Goal: Task Accomplishment & Management: Manage account settings

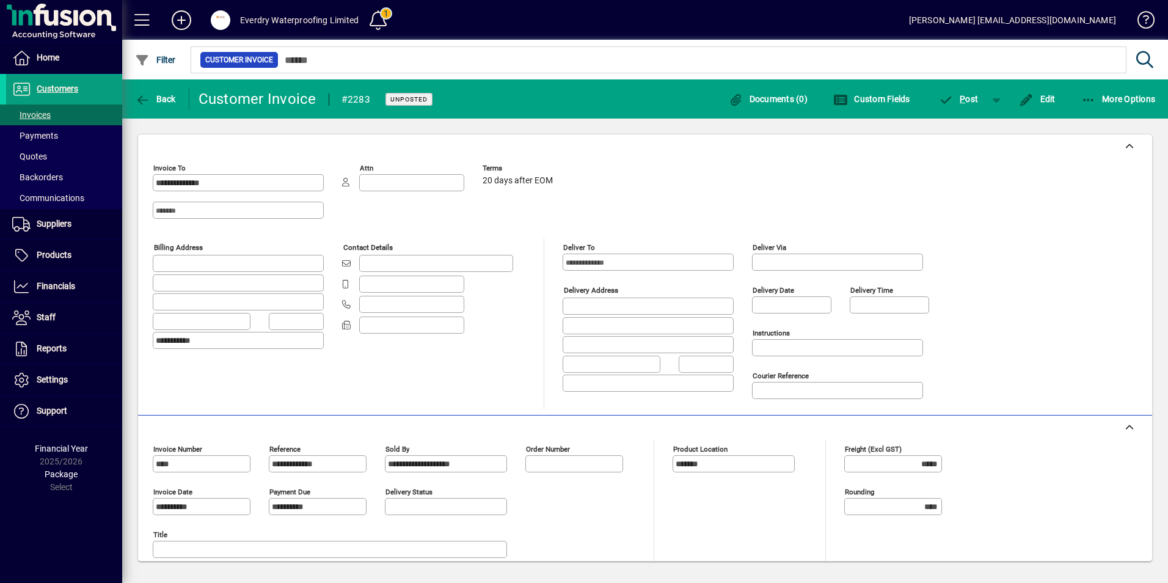
scroll to position [169, 0]
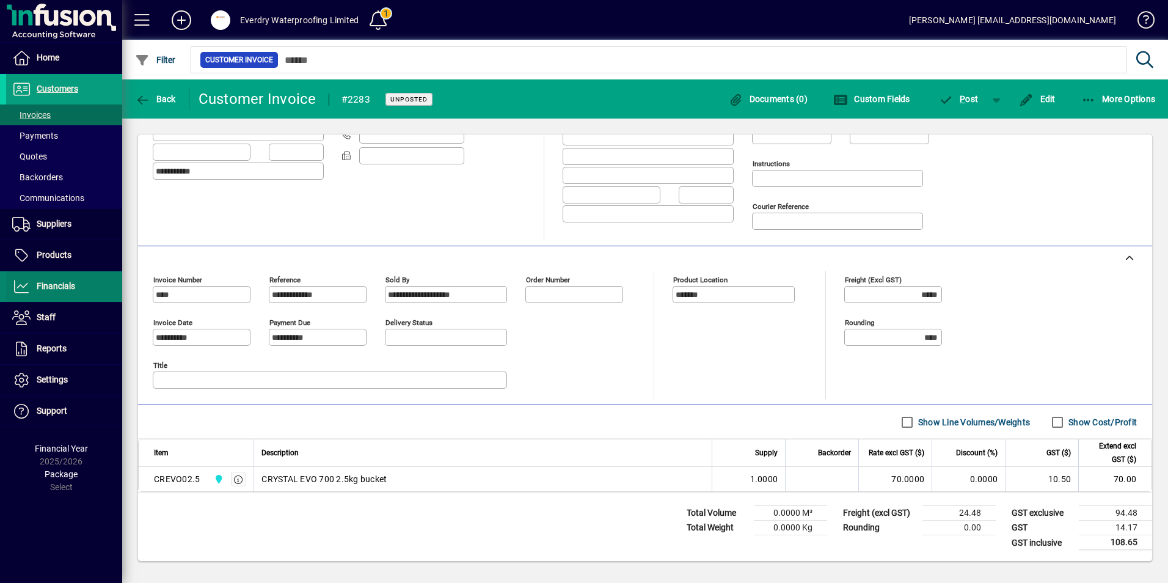
click at [65, 274] on span at bounding box center [64, 286] width 116 height 29
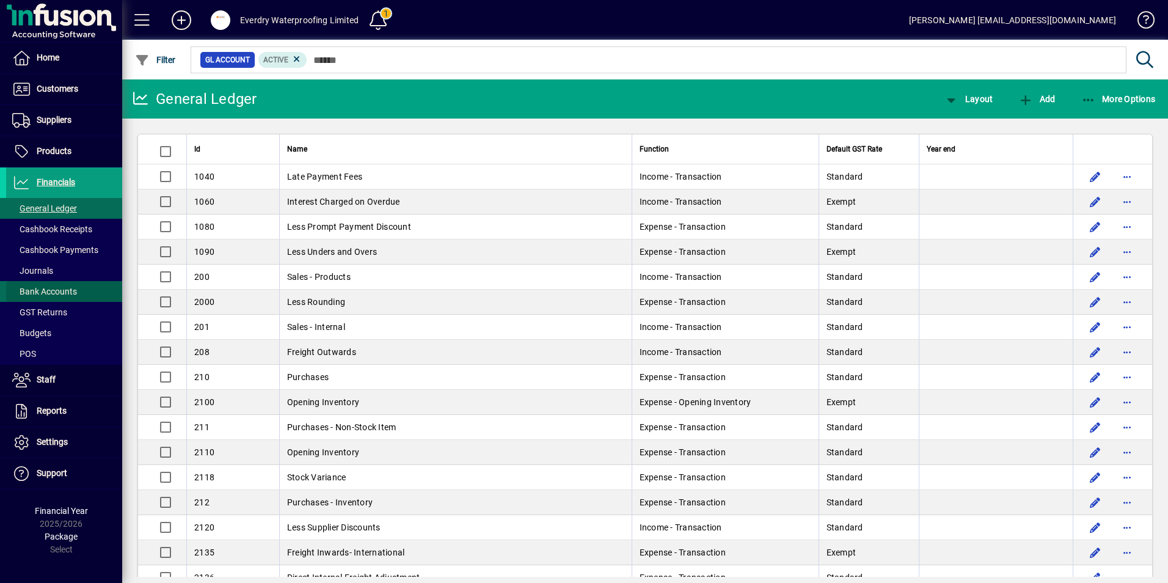
click at [62, 283] on span at bounding box center [64, 291] width 116 height 29
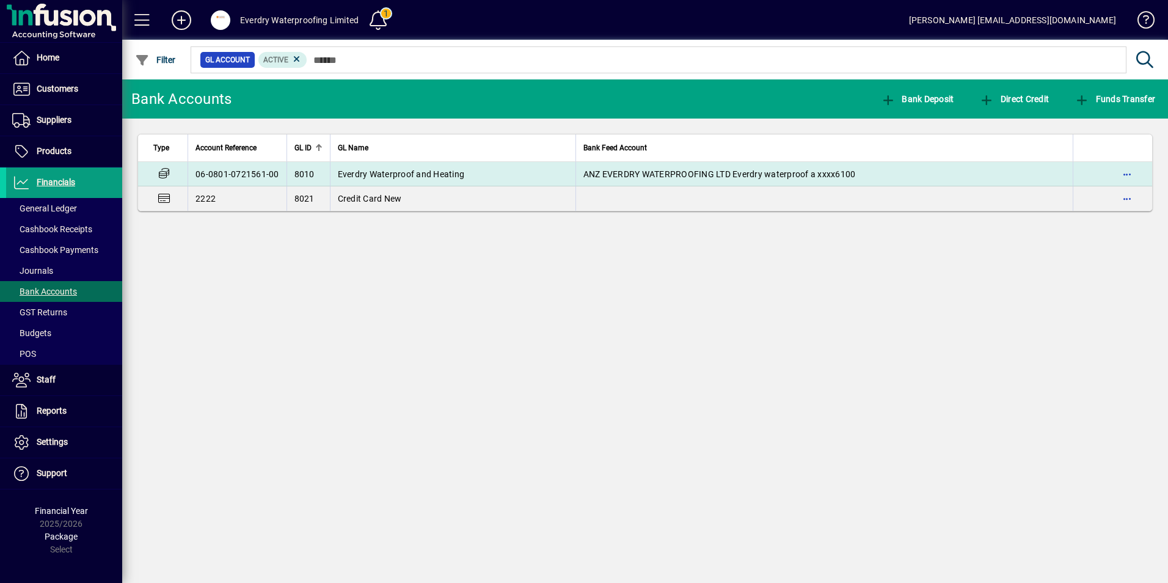
click at [356, 162] on td "Everdry Waterproof and Heating" at bounding box center [453, 174] width 246 height 24
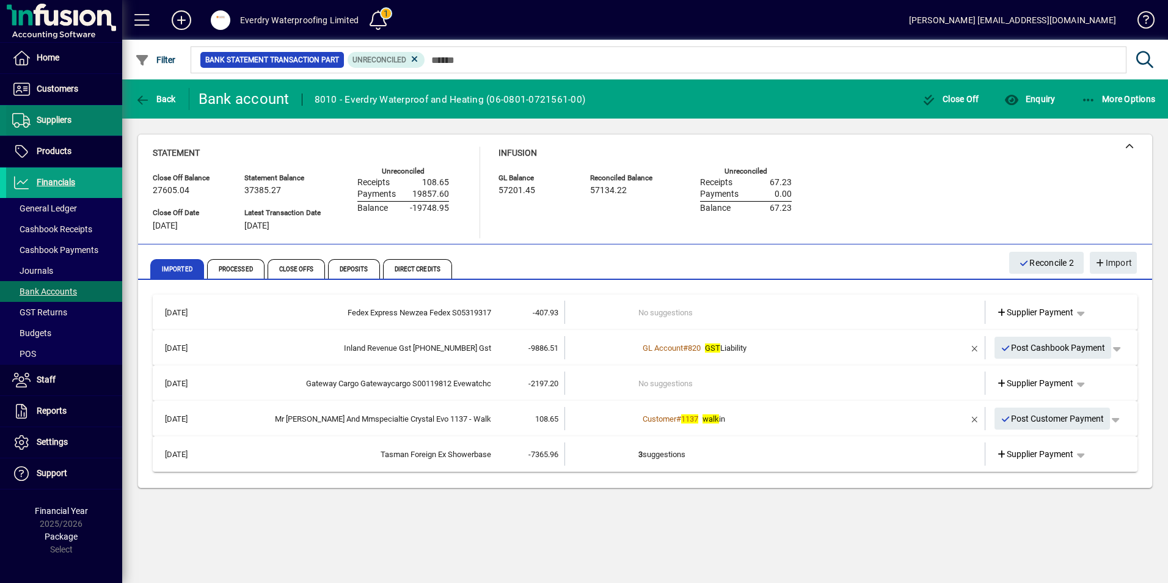
click at [54, 117] on span "Suppliers" at bounding box center [54, 120] width 35 height 10
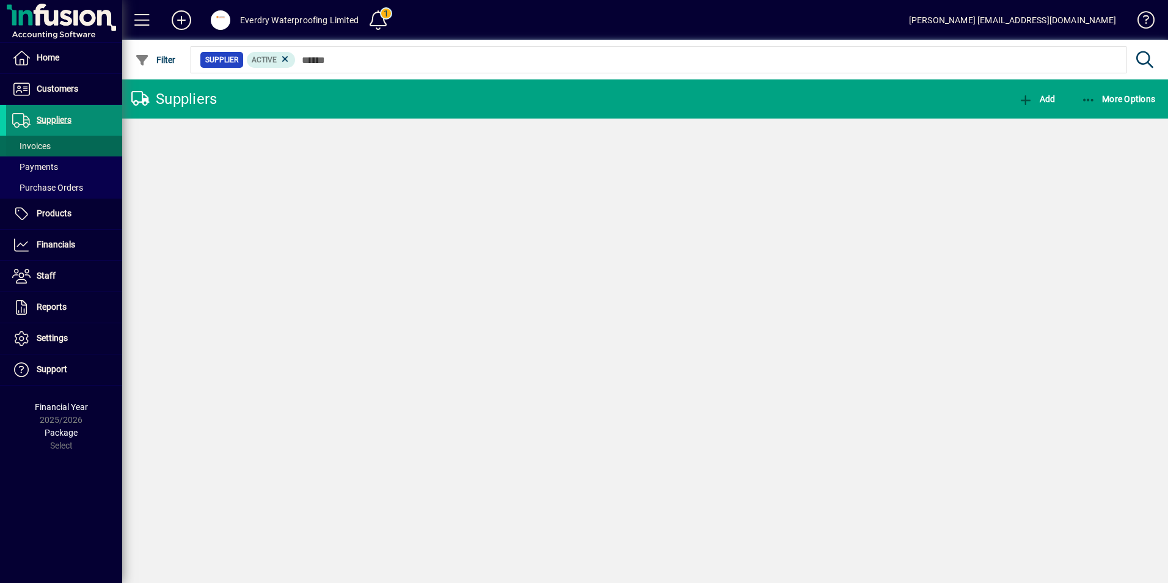
click at [40, 142] on span "Invoices" at bounding box center [31, 146] width 38 height 10
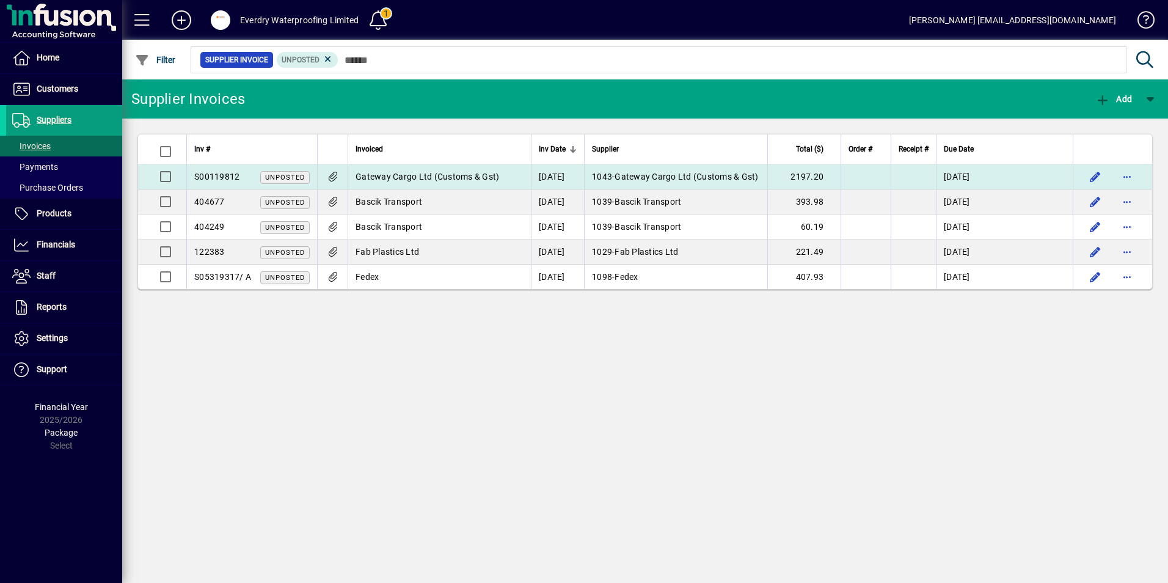
click at [438, 176] on span "Gateway Cargo Ltd (Customs & Gst)" at bounding box center [428, 177] width 144 height 10
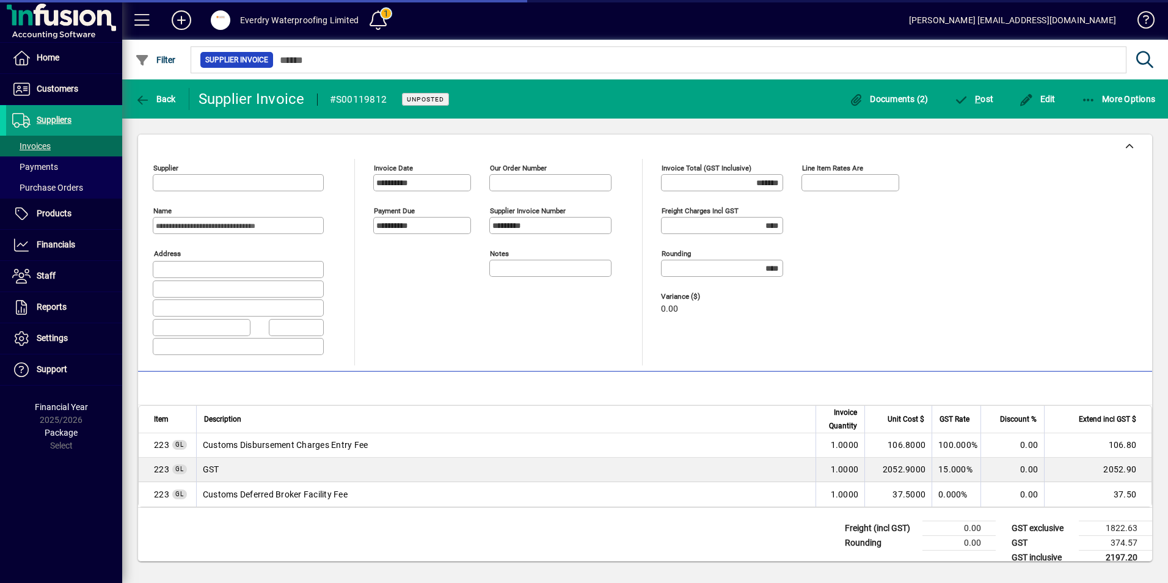
type input "**********"
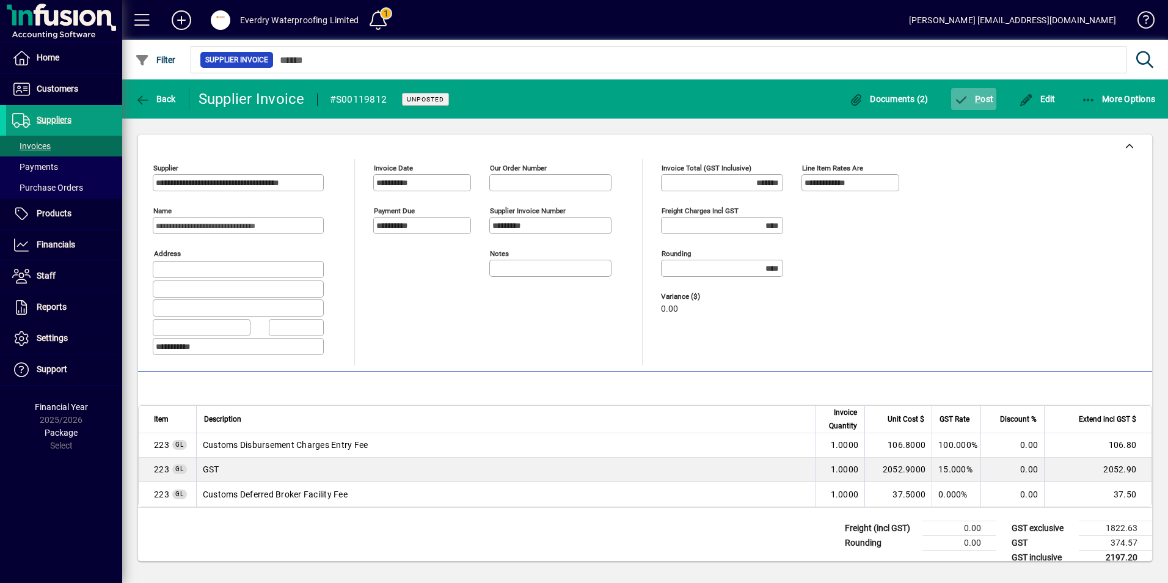
click at [969, 106] on span "button" at bounding box center [974, 98] width 46 height 29
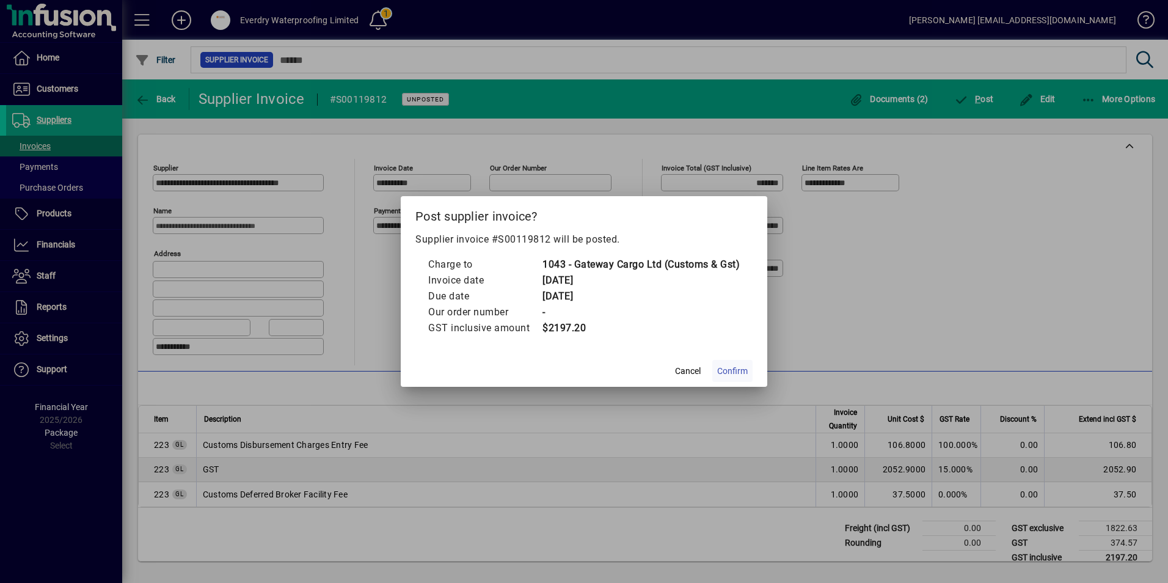
click at [719, 374] on span "Confirm" at bounding box center [732, 371] width 31 height 13
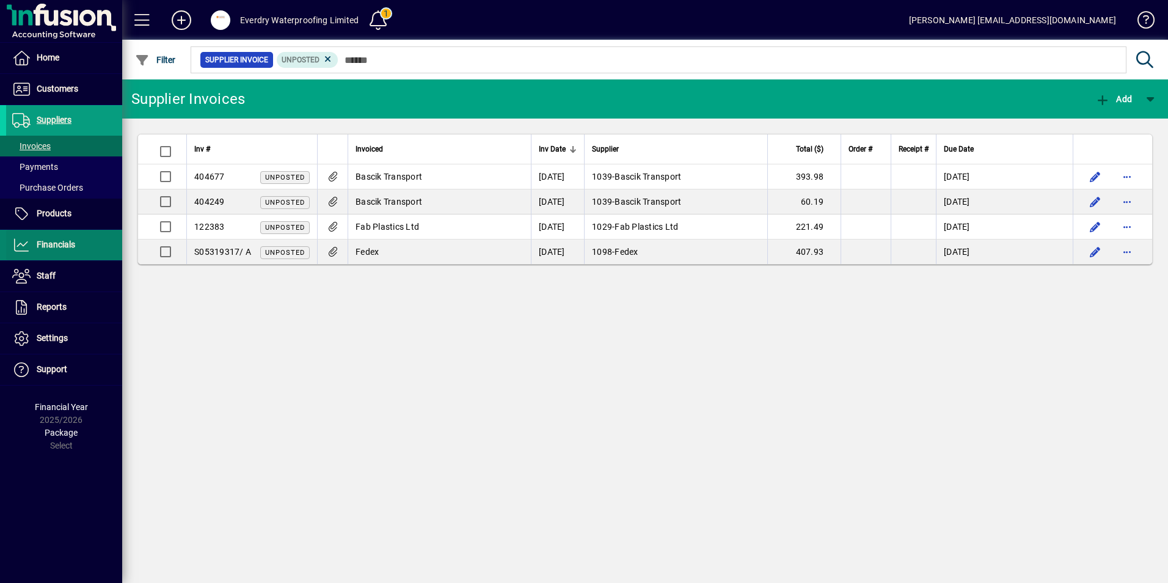
click at [45, 243] on span "Financials" at bounding box center [56, 244] width 38 height 10
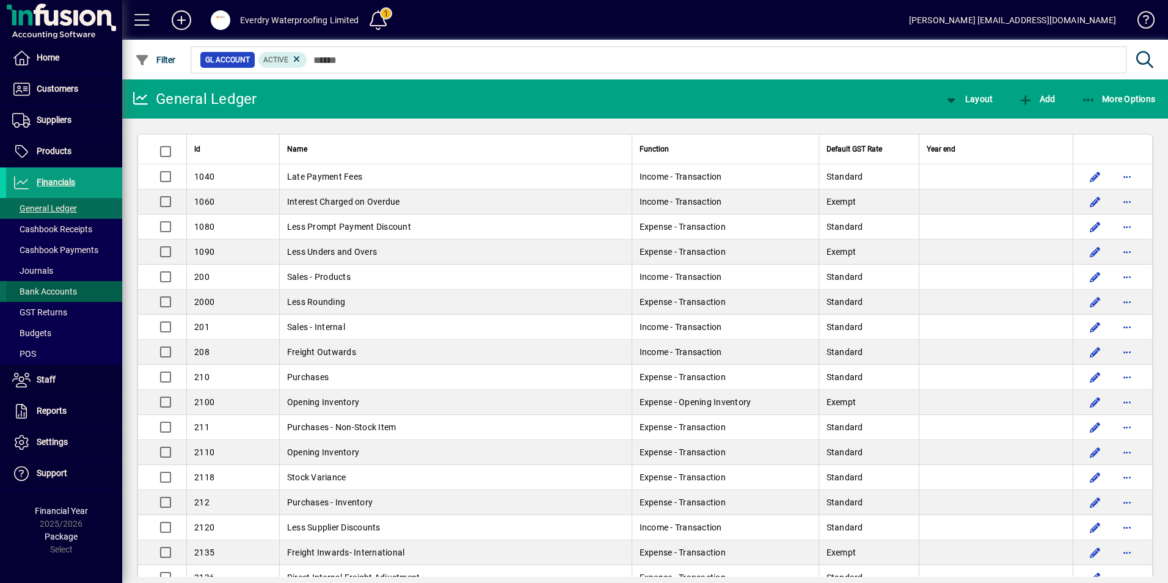
click at [60, 291] on span "Bank Accounts" at bounding box center [44, 291] width 65 height 10
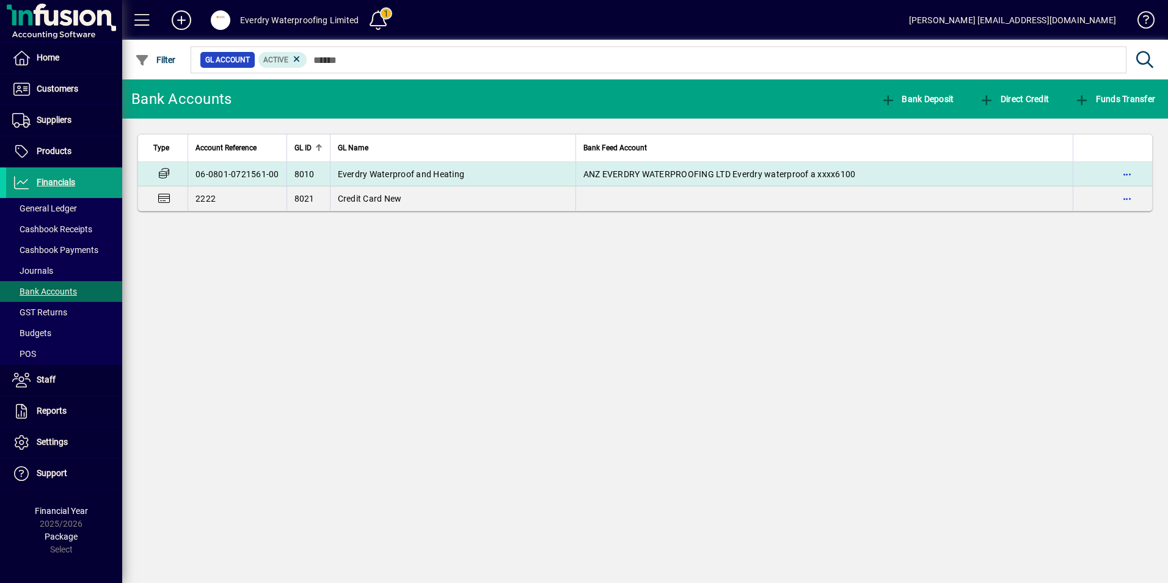
click at [400, 181] on td "Everdry Waterproof and Heating" at bounding box center [453, 174] width 246 height 24
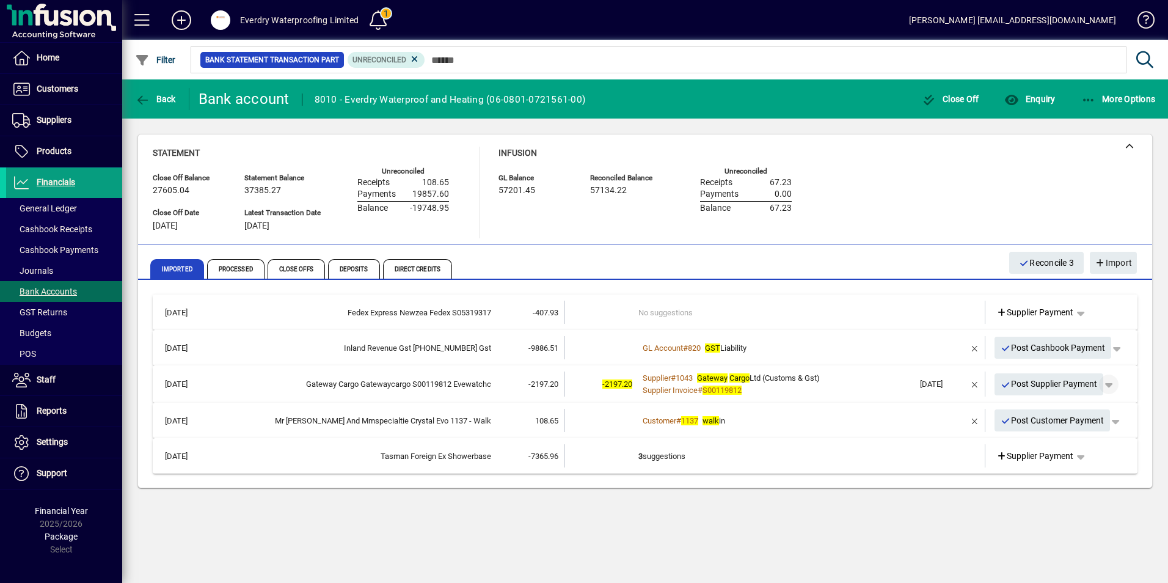
click at [1117, 381] on span "button" at bounding box center [1108, 384] width 29 height 29
click at [1092, 411] on span "Supplier Payment" at bounding box center [1075, 410] width 82 height 15
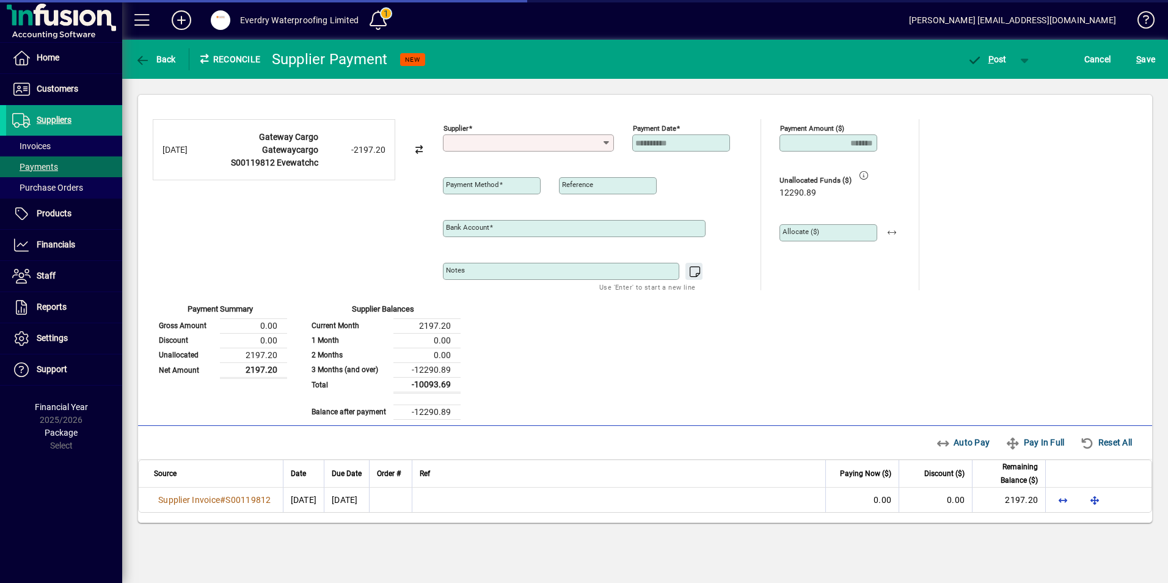
type input "**********"
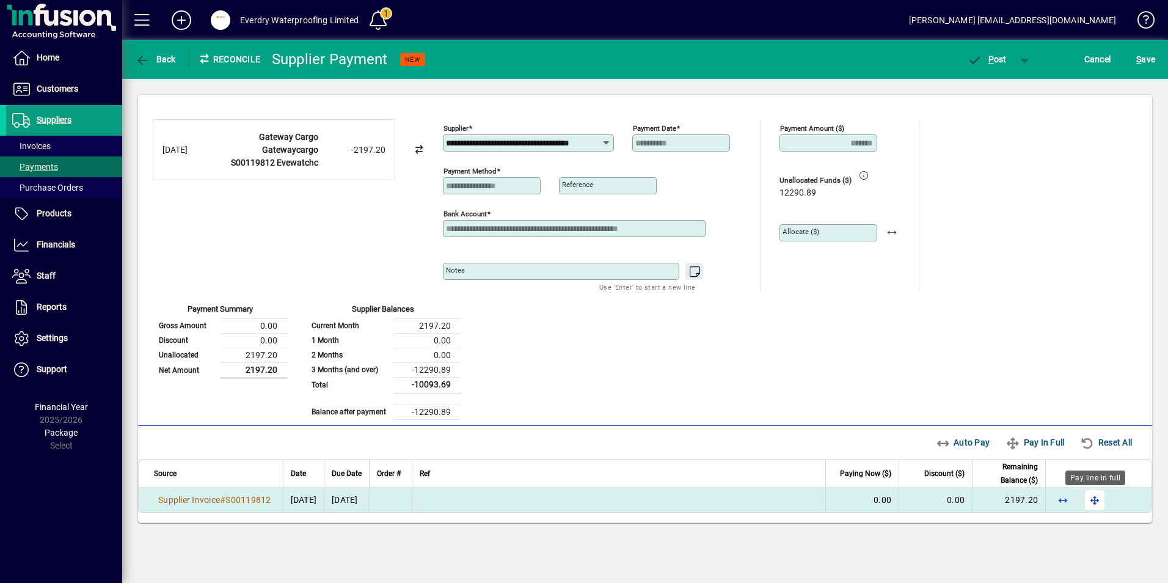
click at [1097, 503] on span "button" at bounding box center [1094, 499] width 29 height 29
click at [983, 56] on span "P ost" at bounding box center [987, 59] width 40 height 10
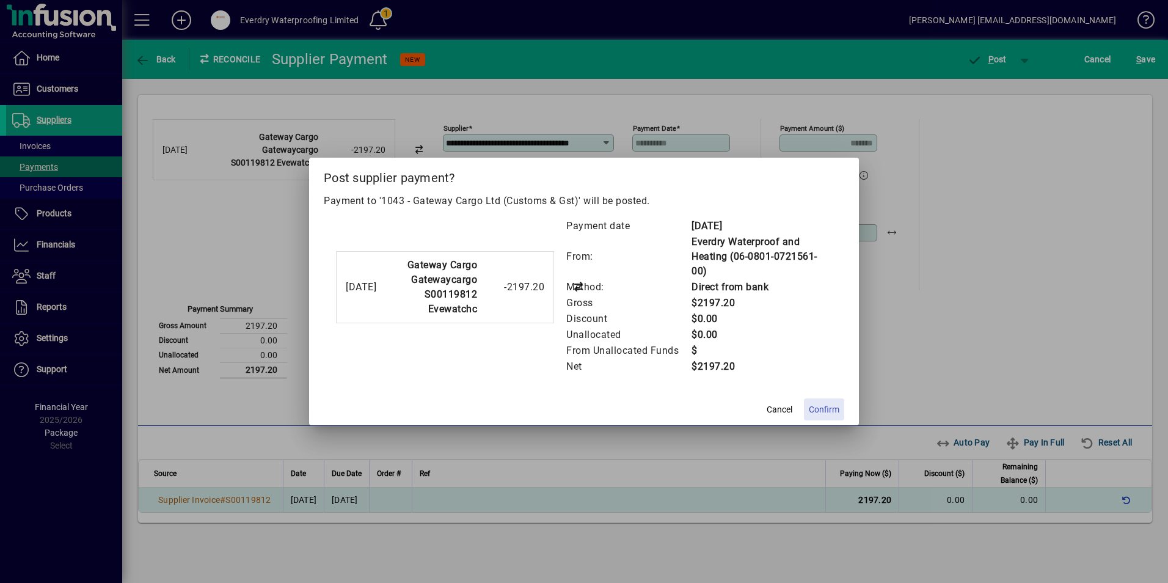
click at [831, 413] on span "Confirm" at bounding box center [824, 409] width 31 height 13
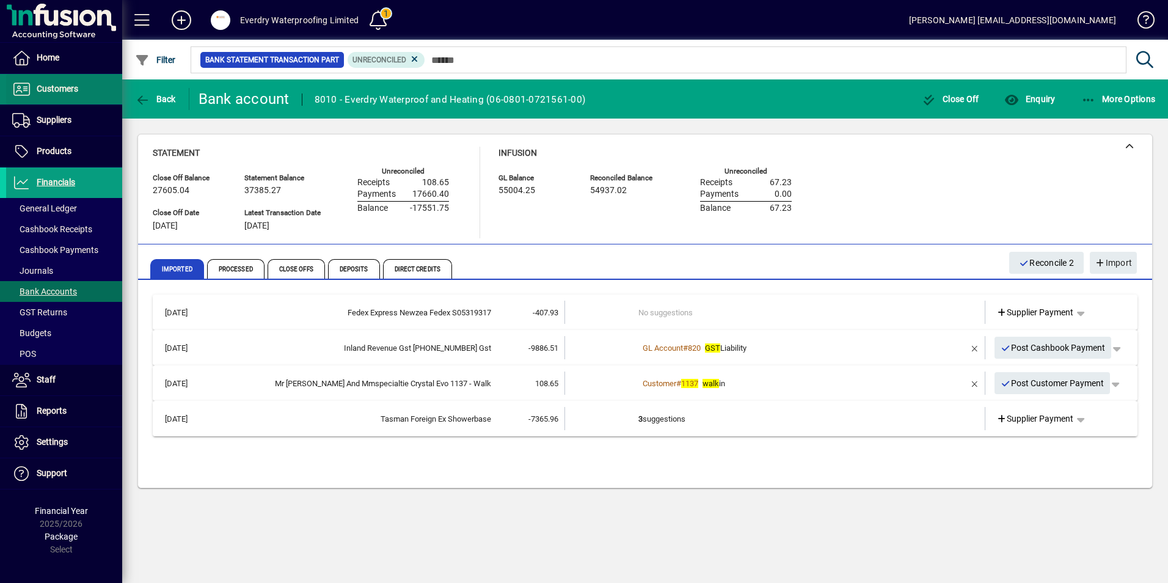
click at [59, 92] on span "Customers" at bounding box center [58, 89] width 42 height 10
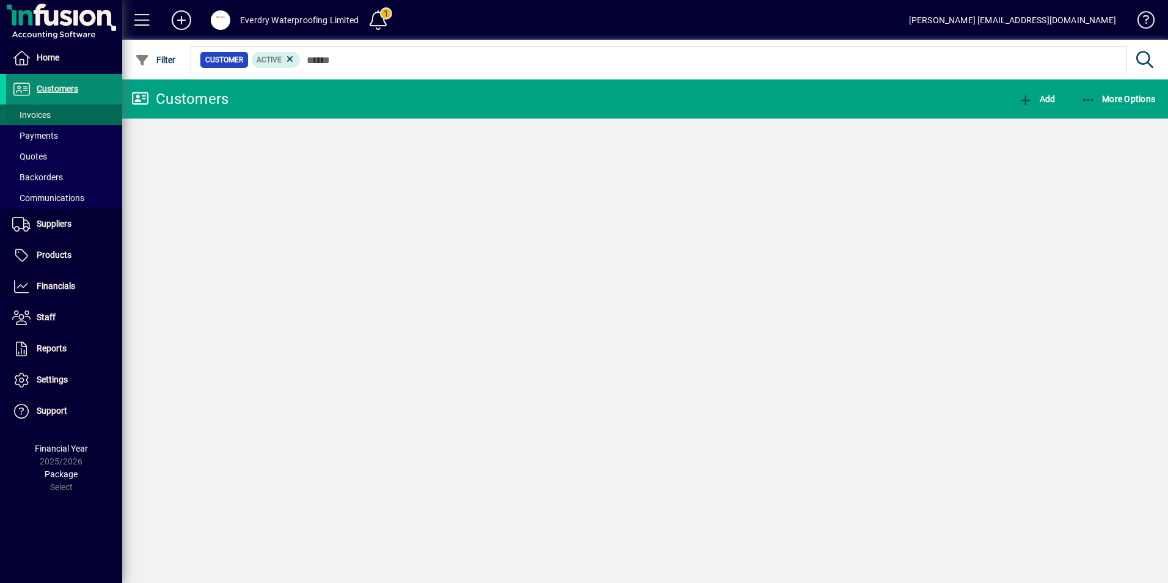
click at [45, 118] on span "Invoices" at bounding box center [31, 115] width 38 height 10
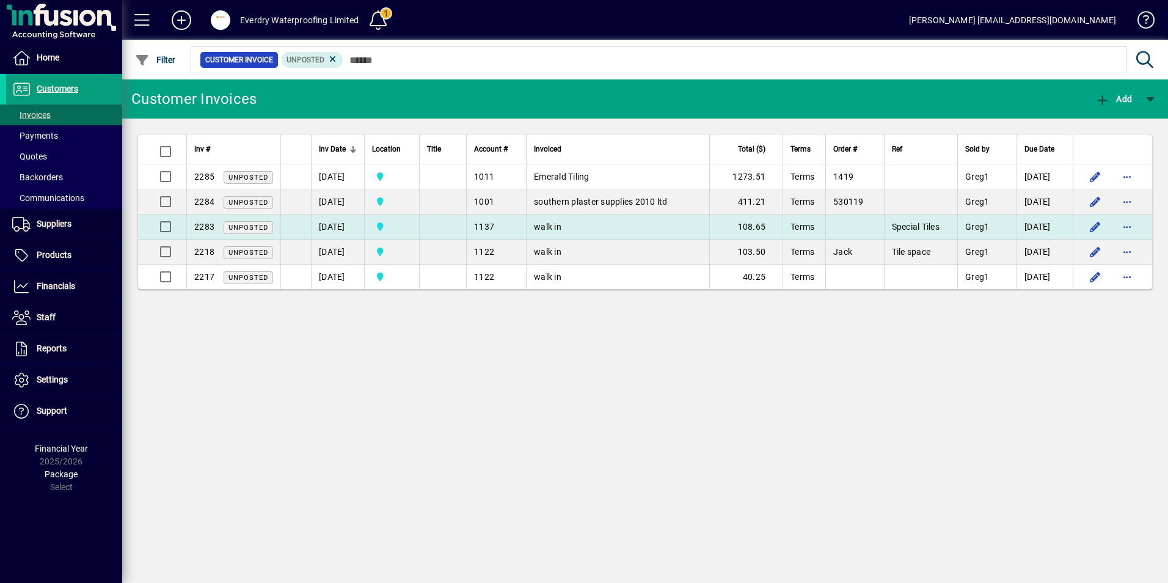
click at [555, 225] on span "walk in" at bounding box center [547, 227] width 27 height 10
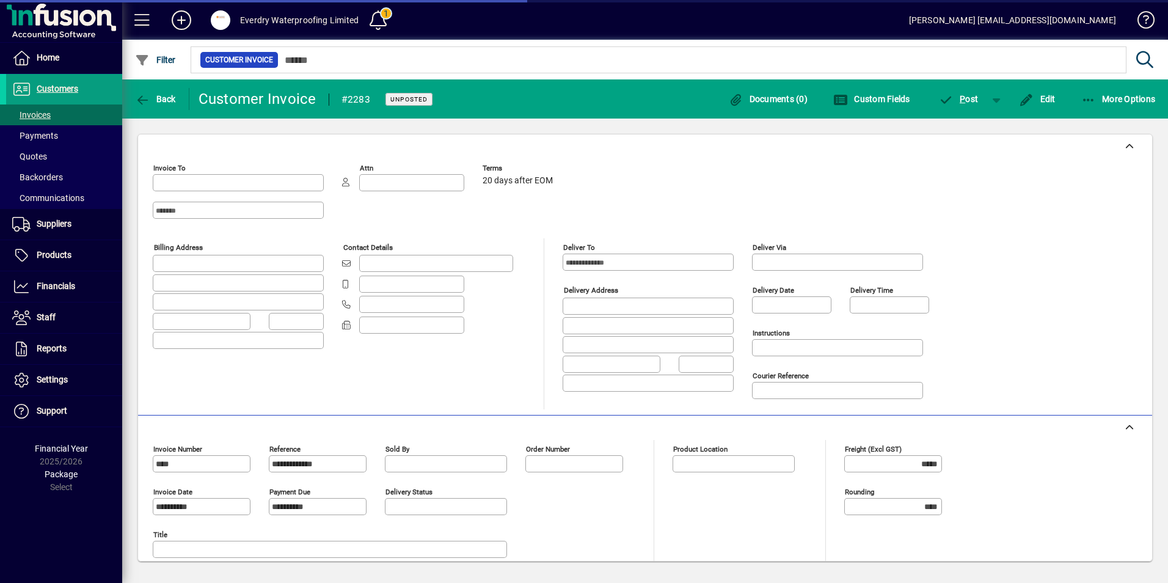
type input "**********"
type input "*******"
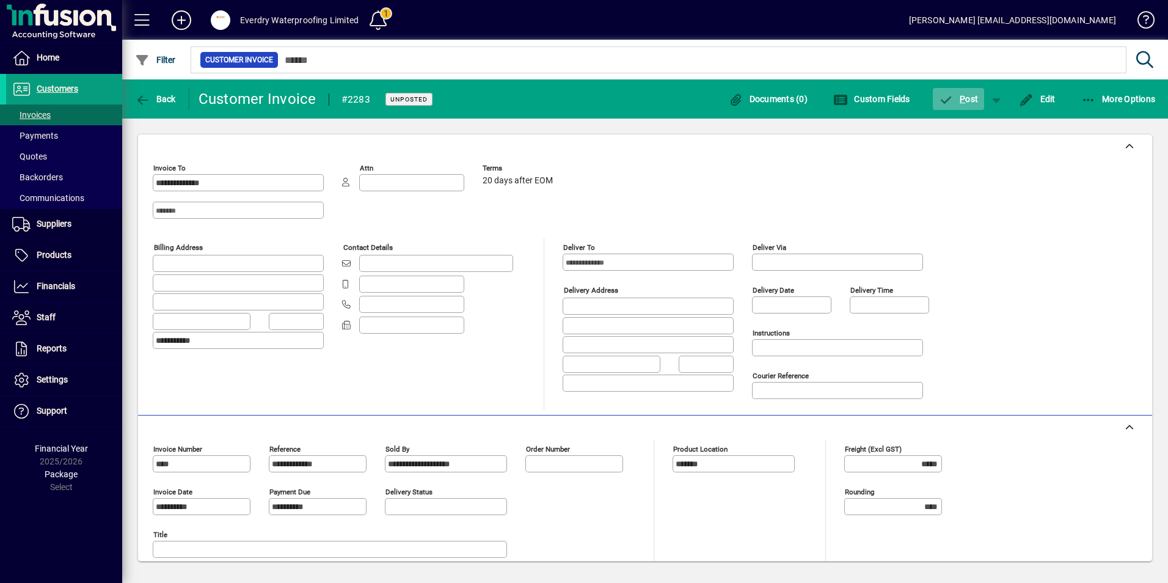
click at [966, 95] on span "P ost" at bounding box center [959, 99] width 40 height 10
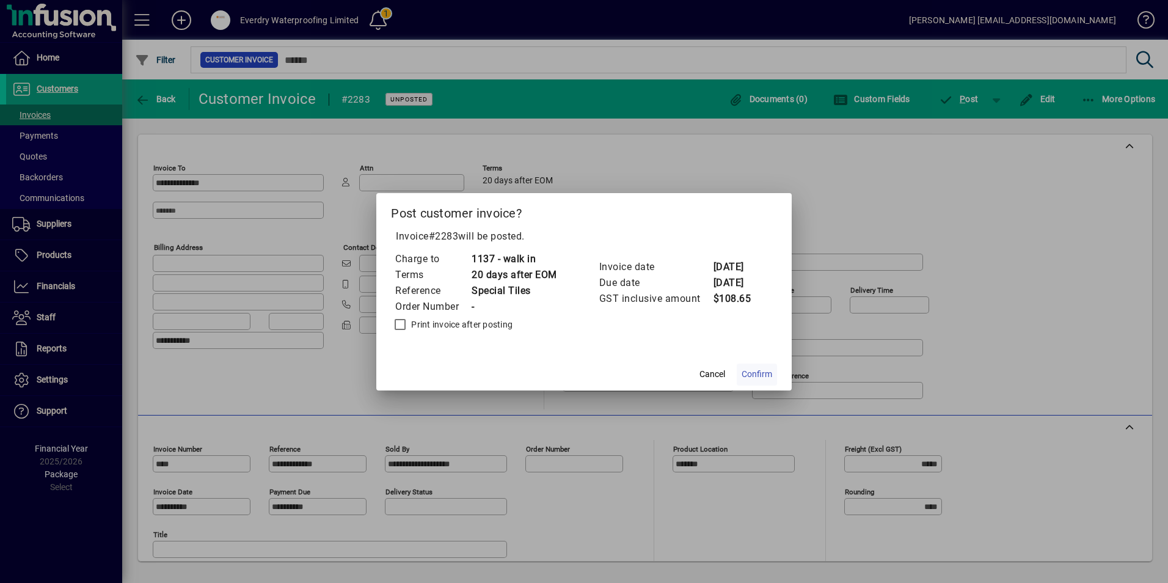
click at [770, 377] on span "Confirm" at bounding box center [757, 374] width 31 height 13
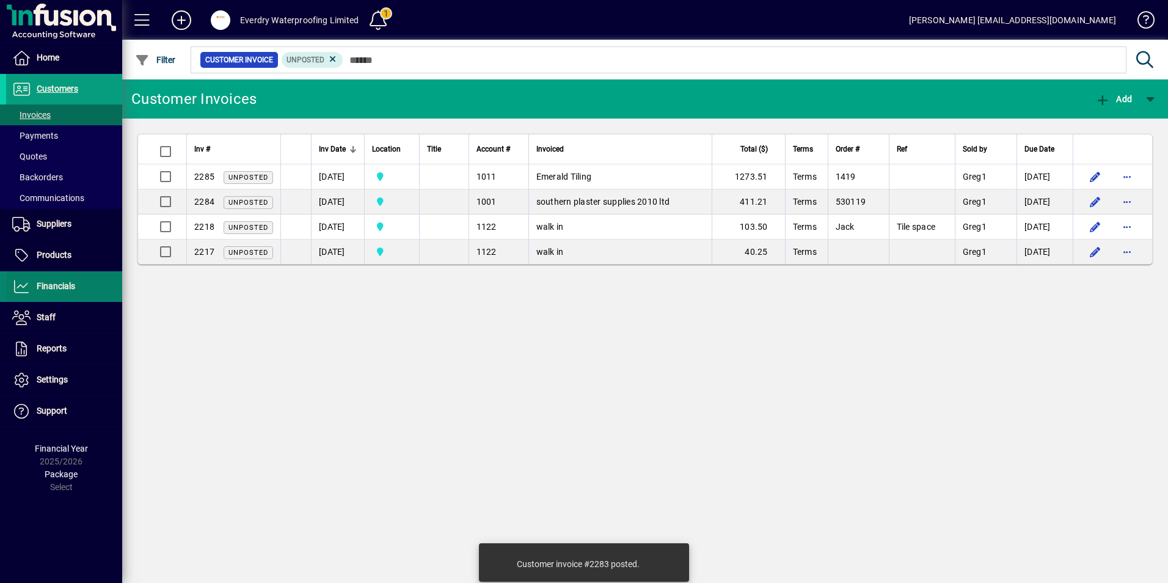
click at [23, 274] on span at bounding box center [64, 286] width 116 height 29
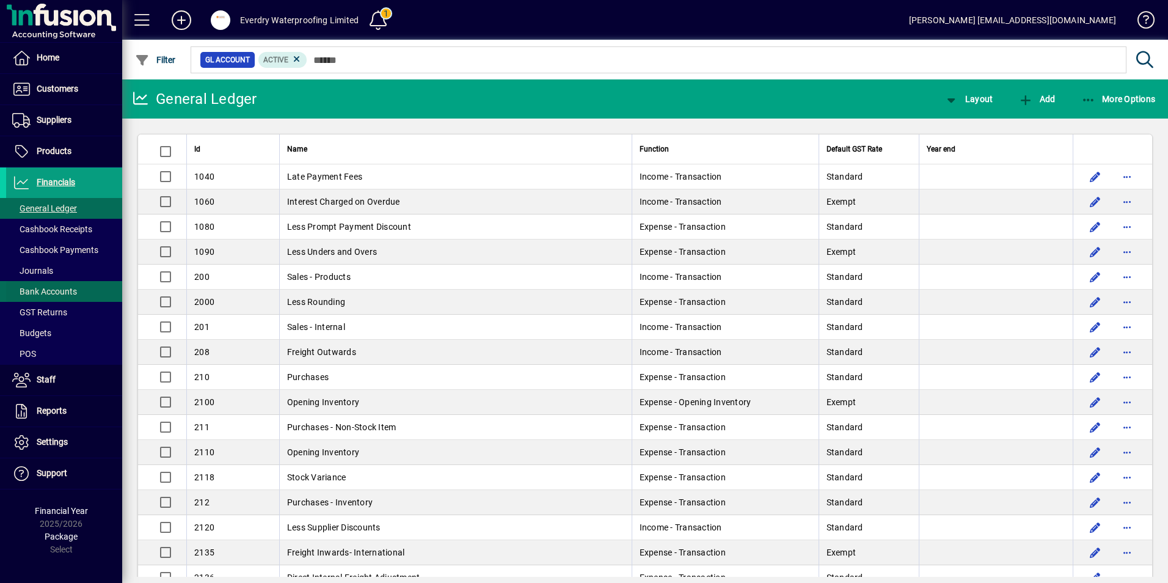
click at [49, 291] on span "Bank Accounts" at bounding box center [44, 291] width 65 height 10
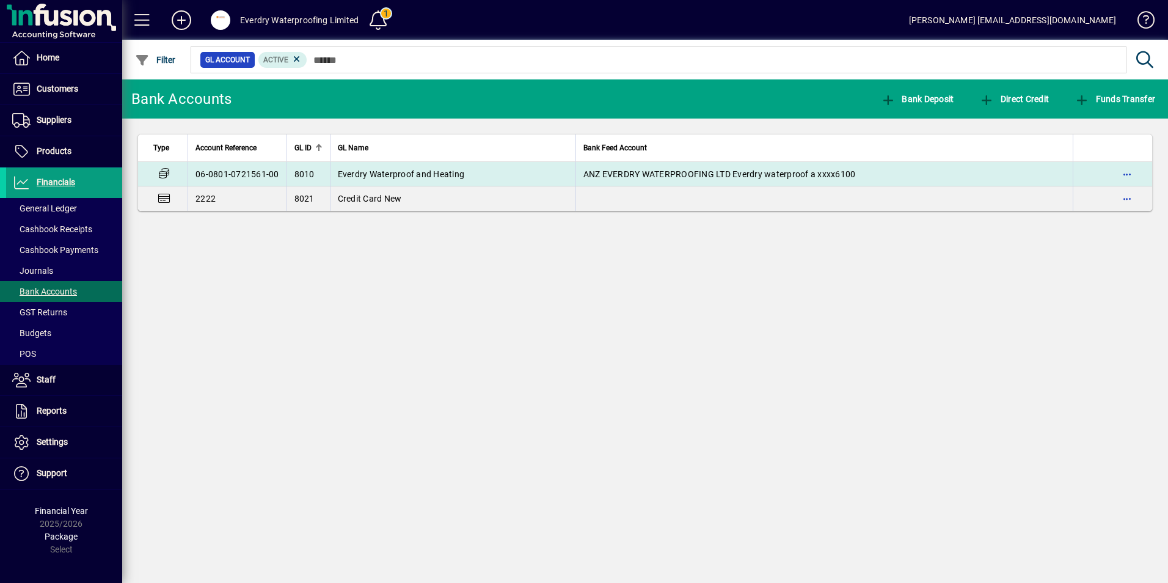
click at [602, 180] on td "ANZ EVERDRY WATERPROOFING LTD Everdry waterproof a xxxx6100" at bounding box center [823, 174] width 497 height 24
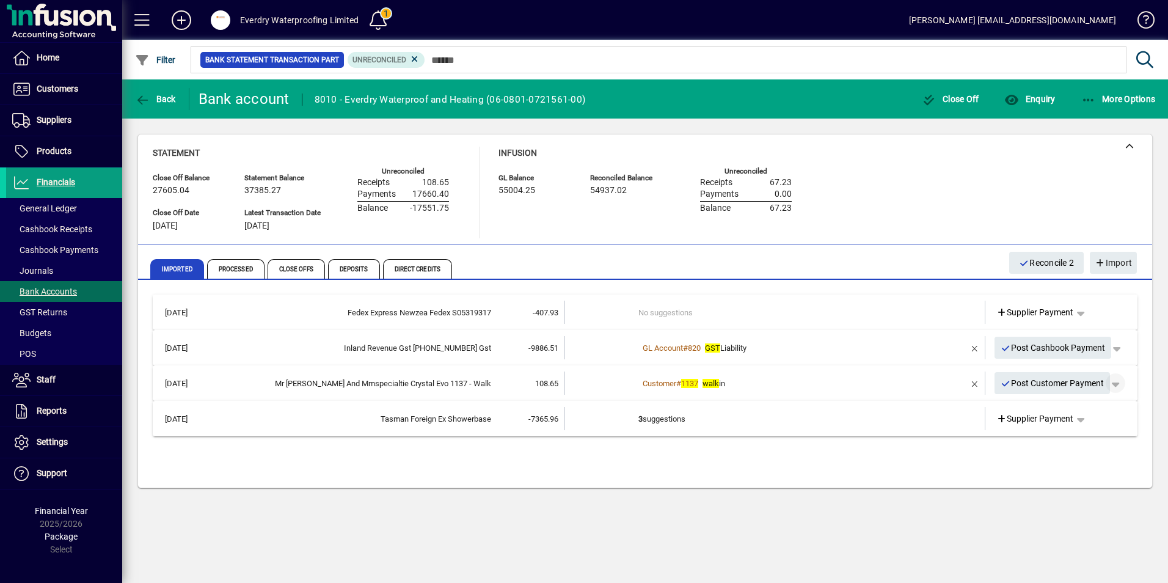
click at [1123, 388] on span "button" at bounding box center [1115, 382] width 29 height 29
click at [1059, 412] on span "Customer Payment" at bounding box center [1077, 408] width 89 height 15
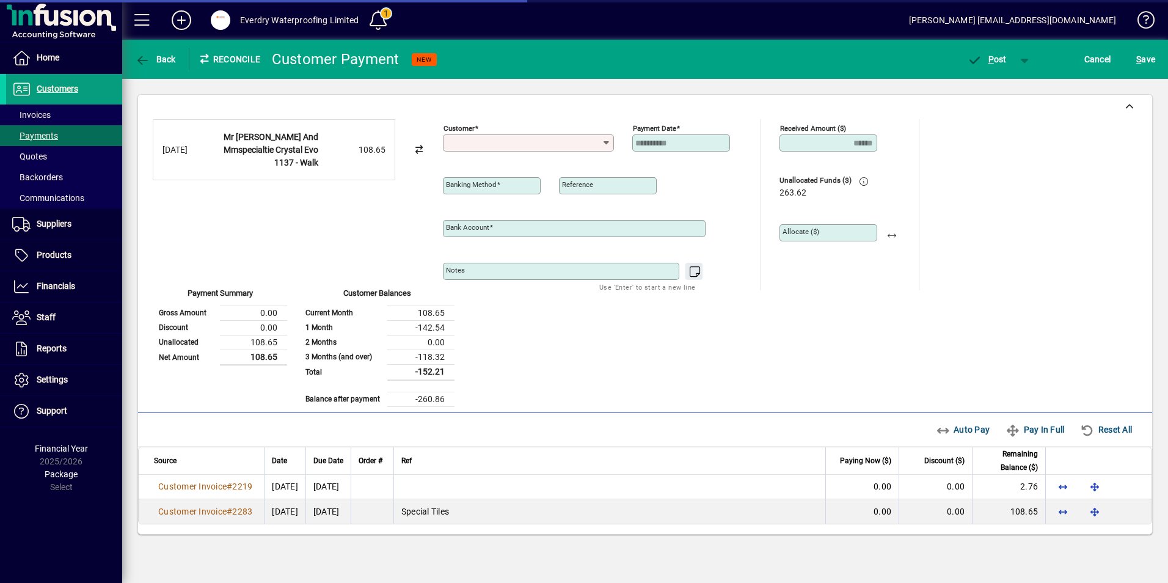
type input "**********"
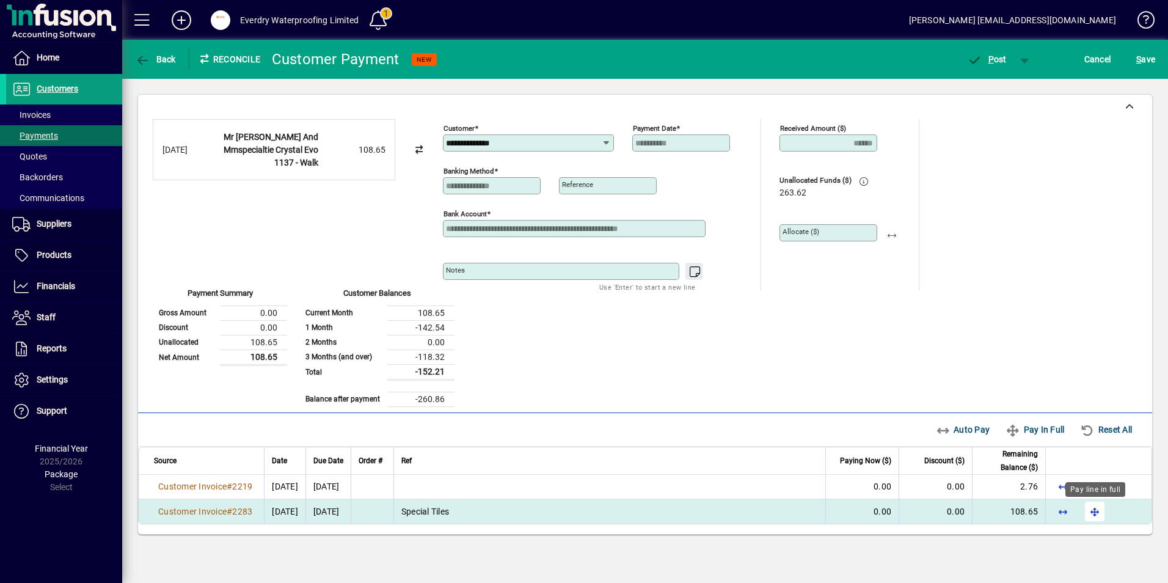
click at [1098, 509] on span "button" at bounding box center [1094, 511] width 29 height 29
click at [983, 56] on span "P ost" at bounding box center [987, 59] width 40 height 10
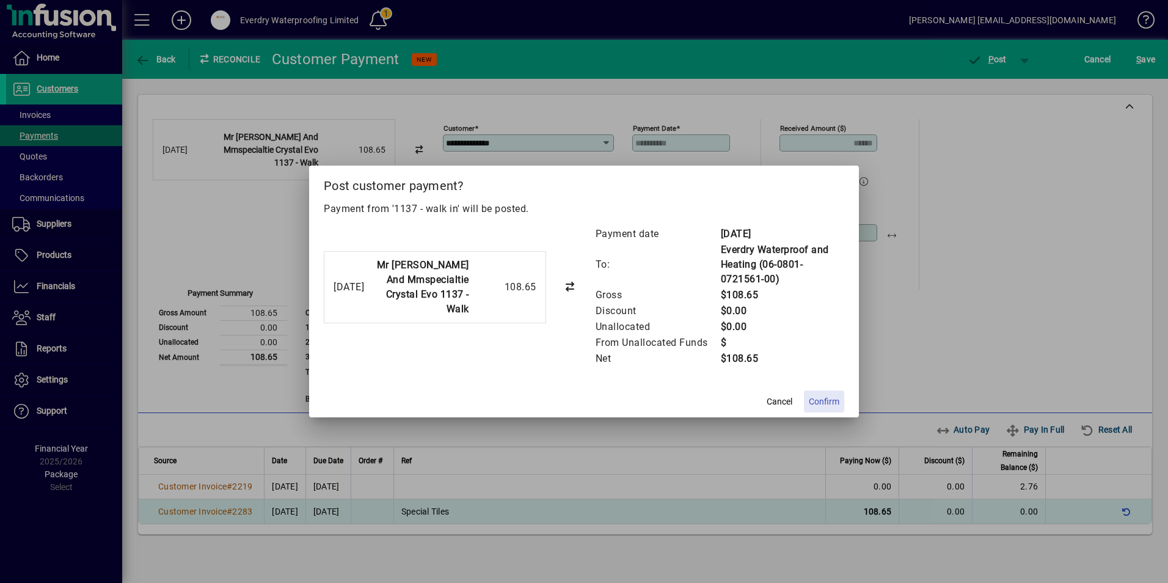
click at [823, 391] on span at bounding box center [824, 401] width 40 height 29
